Goal: Navigation & Orientation: Find specific page/section

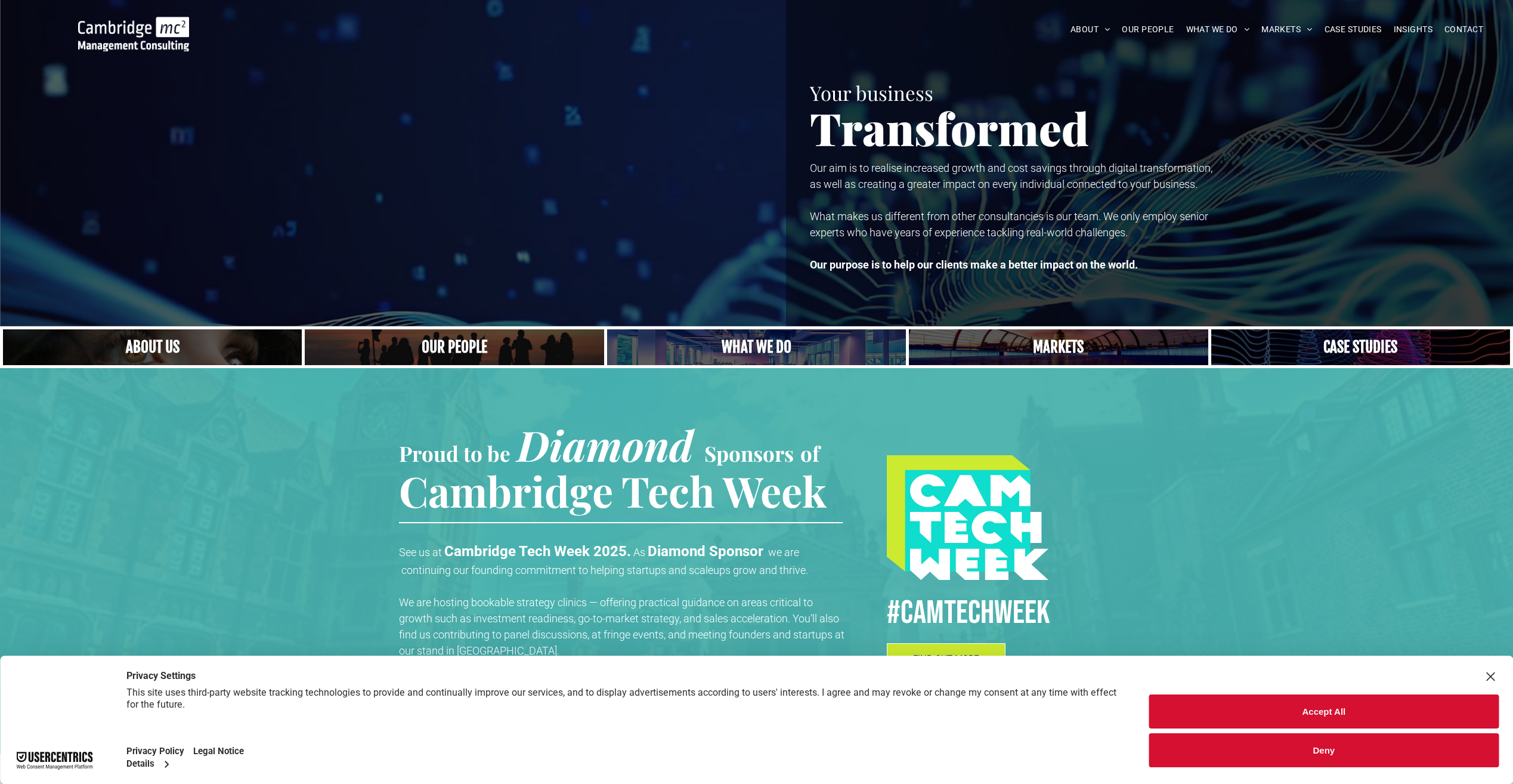
click at [433, 341] on link "A crowd in silhouette at sunset, on a rise or lookout point" at bounding box center [454, 347] width 317 height 38
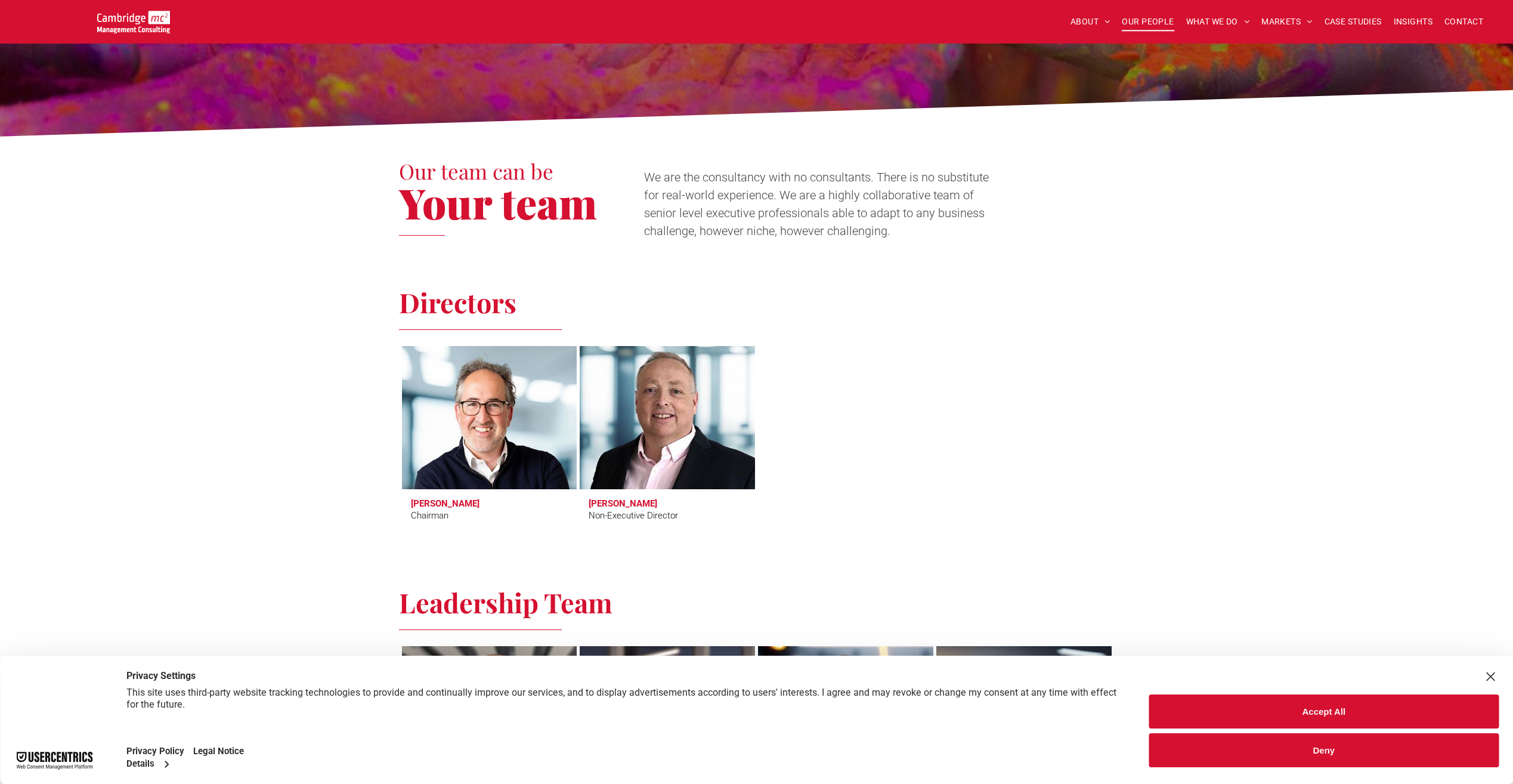
scroll to position [318, 0]
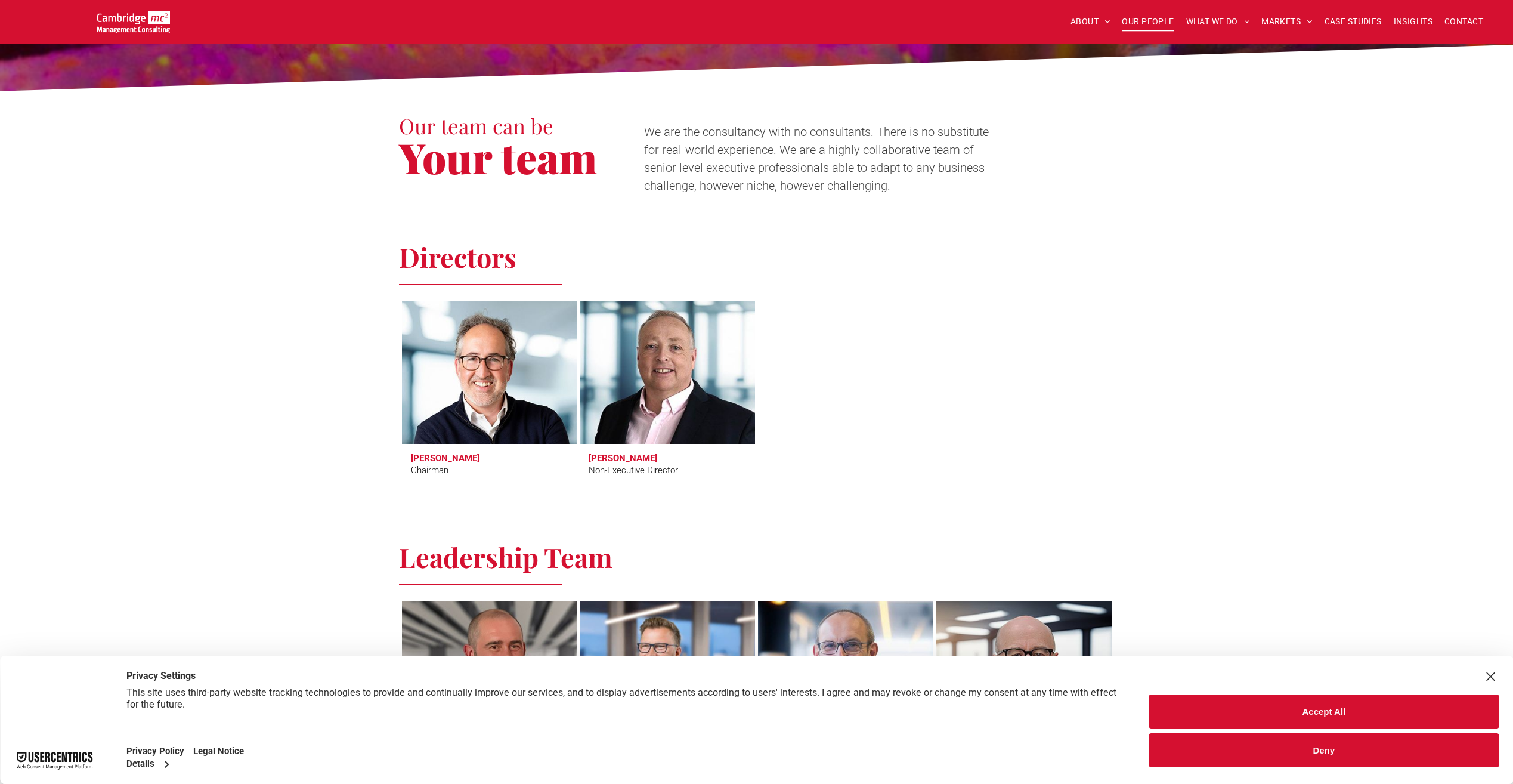
click at [1337, 716] on button "Accept All" at bounding box center [1324, 711] width 350 height 34
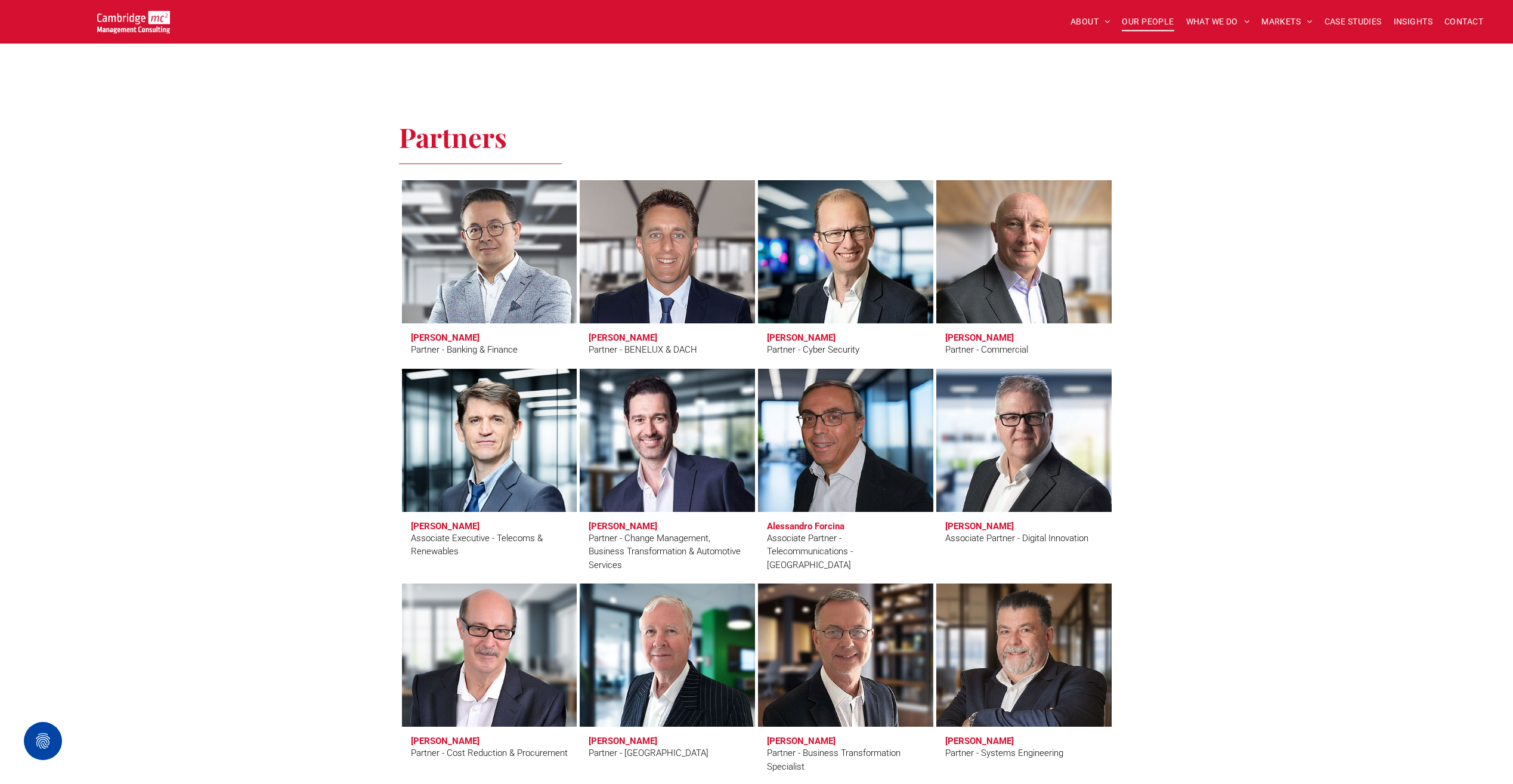
scroll to position [2386, 0]
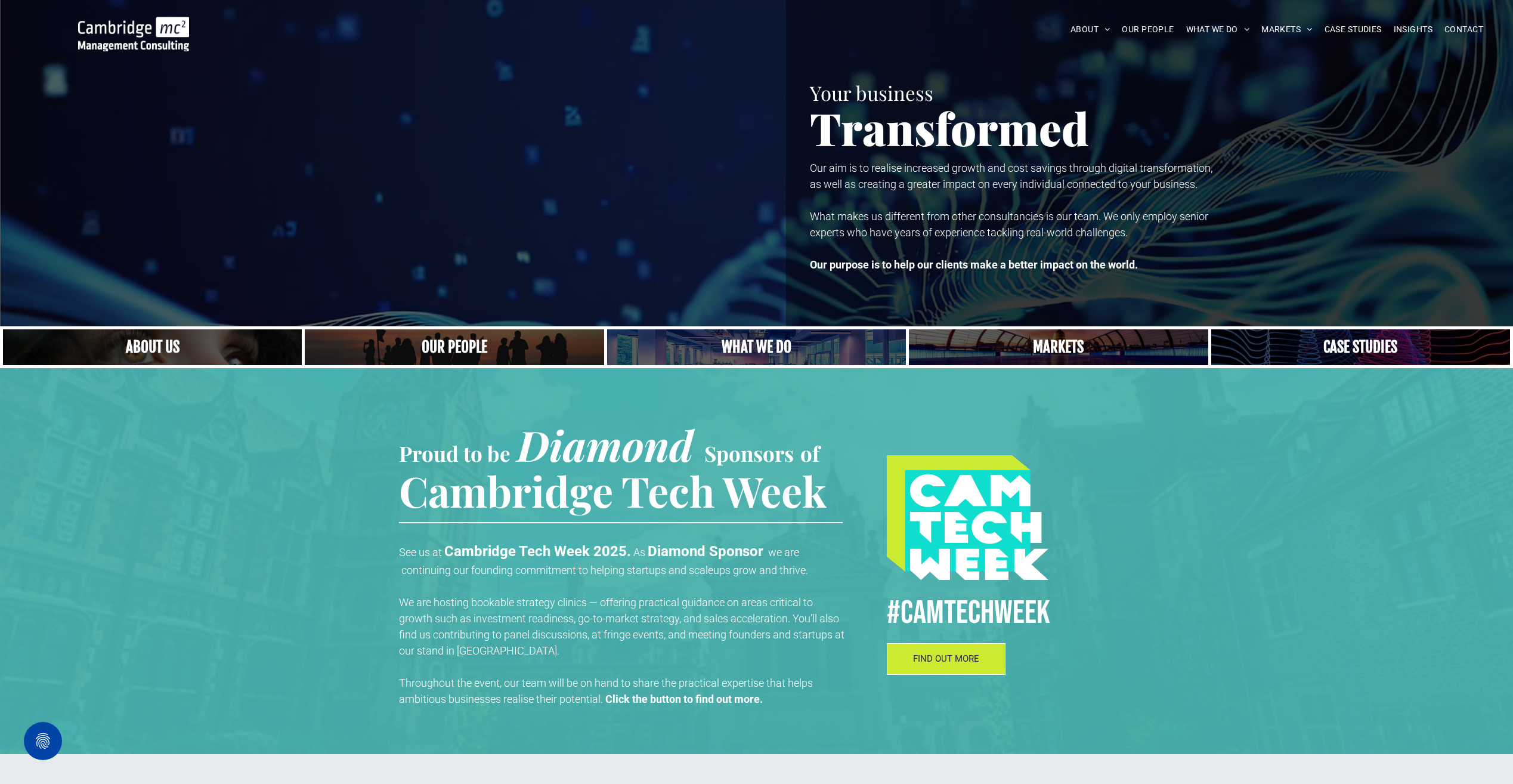
click at [1049, 337] on link at bounding box center [1058, 347] width 317 height 38
